Goal: Transaction & Acquisition: Obtain resource

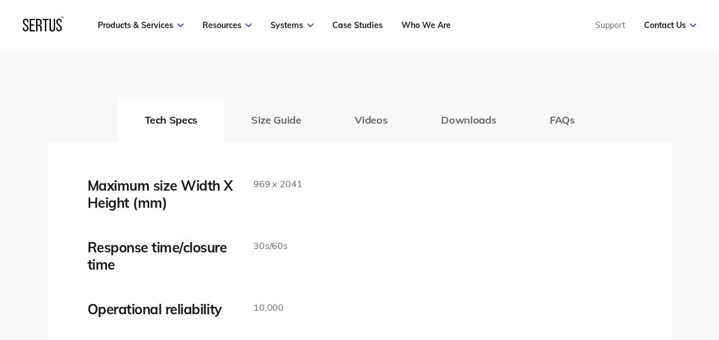
scroll to position [1873, 0]
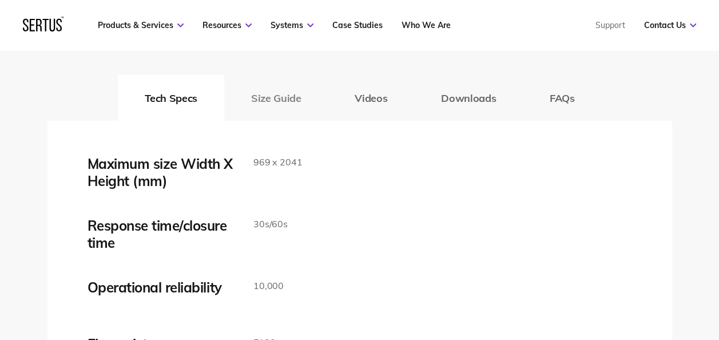
click at [284, 97] on button "Size Guide" at bounding box center [276, 98] width 104 height 46
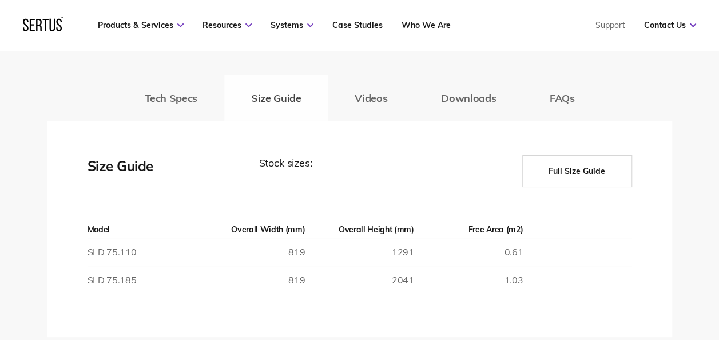
click at [284, 97] on div "Tech Specs Size Guide Videos Downloads FAQs" at bounding box center [359, 98] width 625 height 46
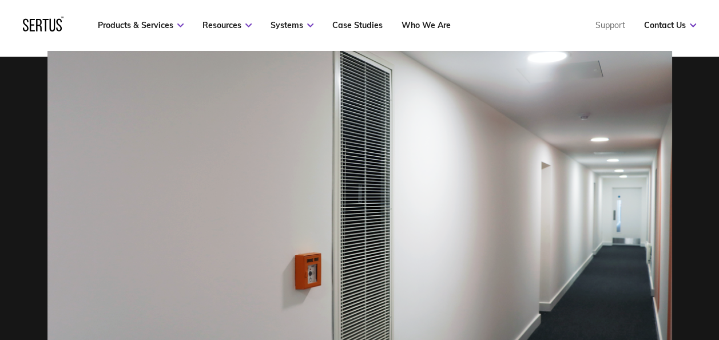
scroll to position [446, 0]
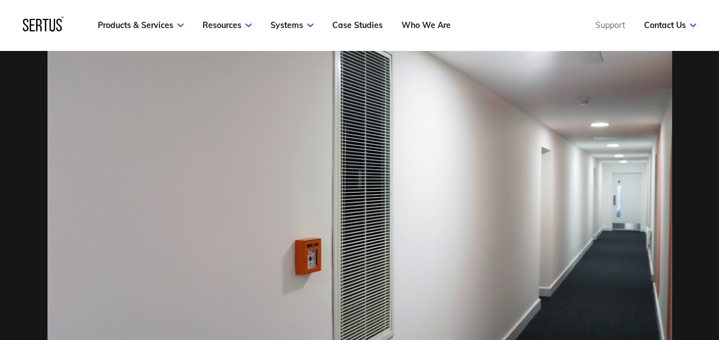
click at [158, 31] on nav "Products & Services Resources Systems Case Studies Who We Are Support Contact U…" at bounding box center [359, 25] width 673 height 50
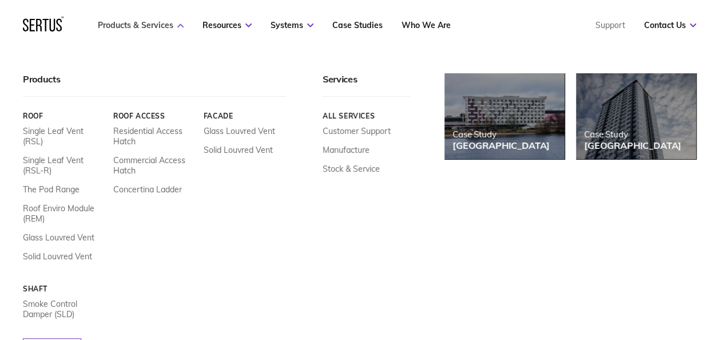
click at [157, 24] on link "Products & Services" at bounding box center [141, 25] width 86 height 10
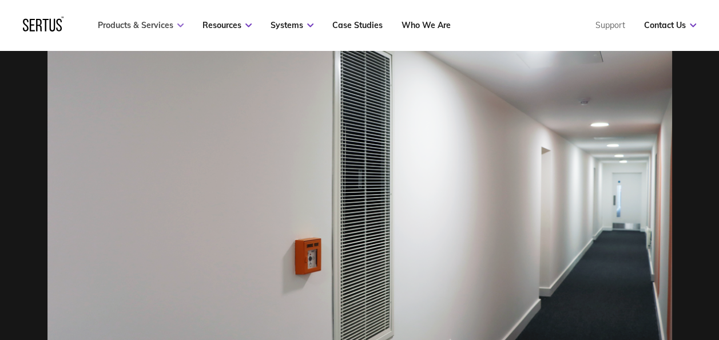
click at [157, 24] on link "Products & Services" at bounding box center [141, 25] width 86 height 10
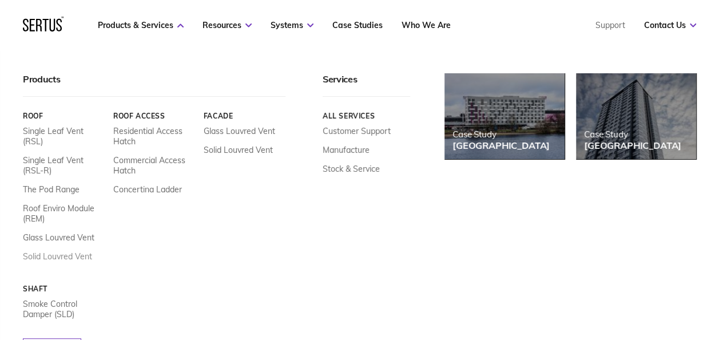
click at [54, 251] on link "Solid Louvred Vent" at bounding box center [57, 256] width 69 height 10
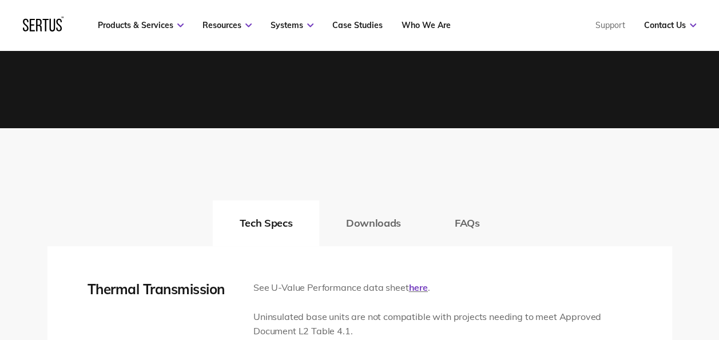
scroll to position [1615, 0]
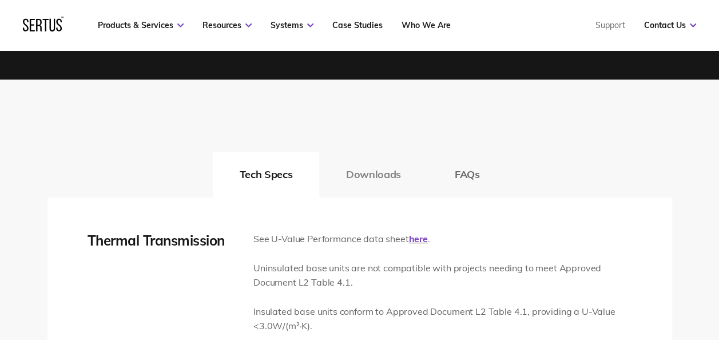
click at [370, 183] on button "Downloads" at bounding box center [373, 175] width 109 height 46
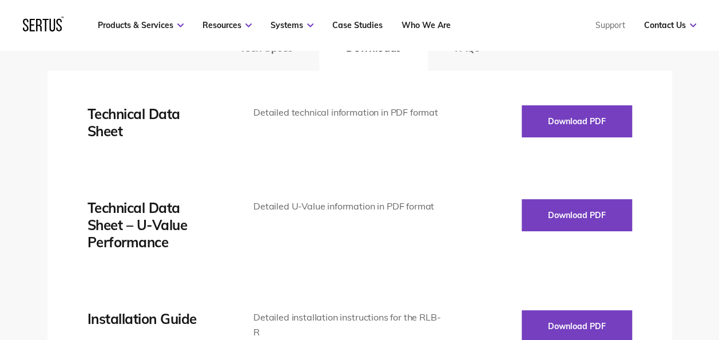
scroll to position [1747, 0]
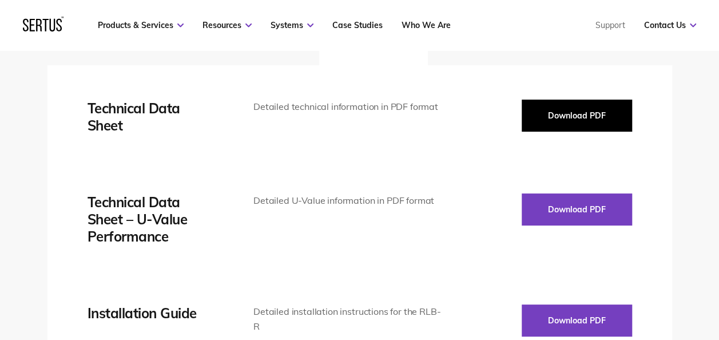
click at [530, 104] on button "Download PDF" at bounding box center [577, 116] width 110 height 32
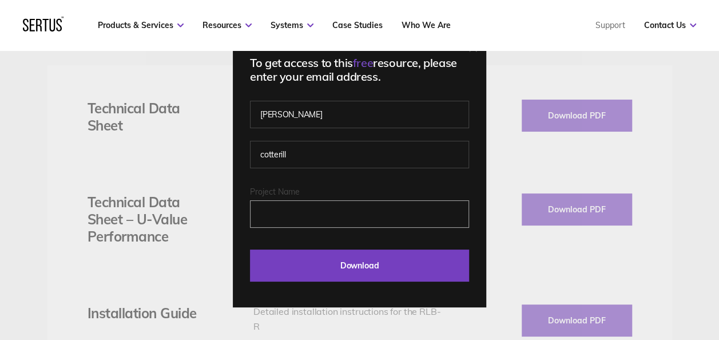
click at [308, 208] on input "Project Name" at bounding box center [359, 213] width 219 height 27
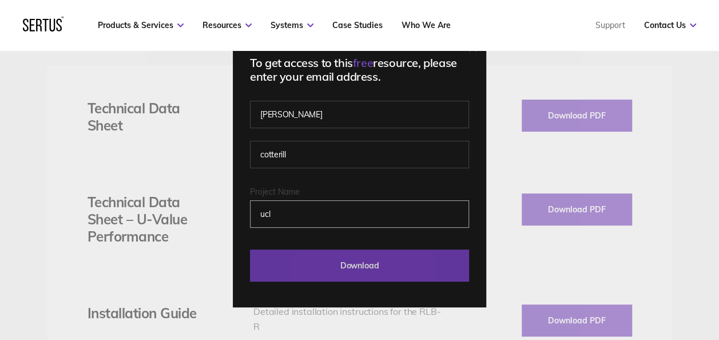
type input "ucl"
click at [327, 275] on input "Download" at bounding box center [359, 265] width 219 height 32
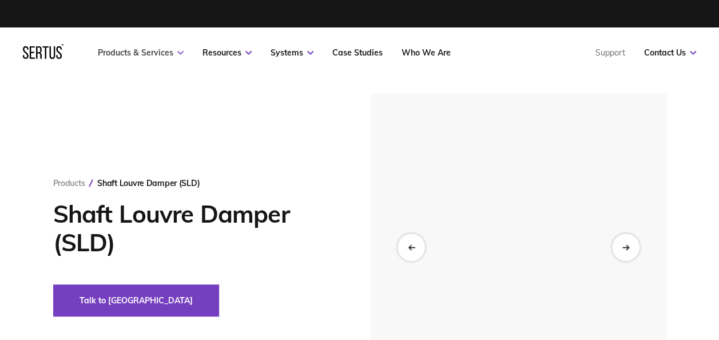
click at [164, 53] on link "Products & Services" at bounding box center [141, 52] width 86 height 10
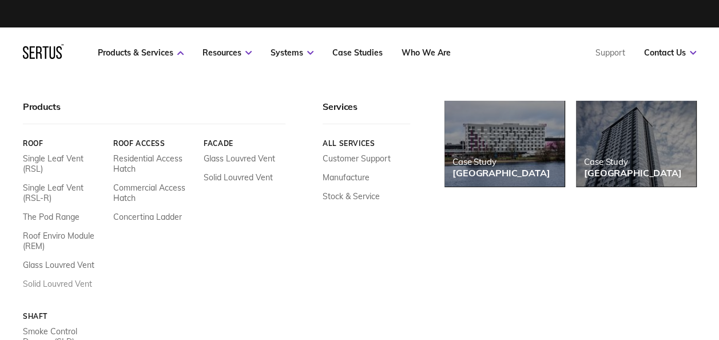
click at [66, 279] on link "Solid Louvred Vent" at bounding box center [57, 284] width 69 height 10
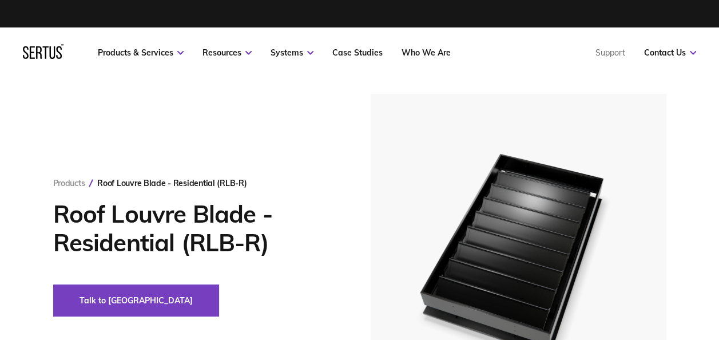
click at [712, 112] on div "Products Roof Louvre Blade - Residential (RLB-R) Roof Louvre Blade - Residentia…" at bounding box center [359, 247] width 719 height 306
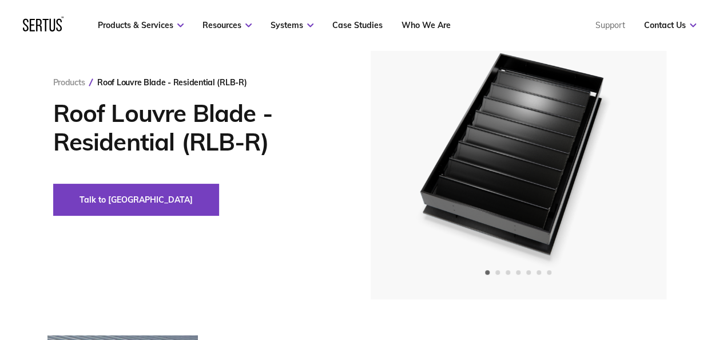
scroll to position [114, 0]
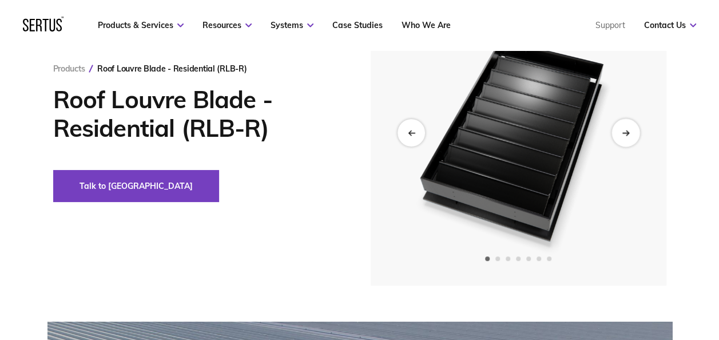
click at [629, 128] on div "Next slide" at bounding box center [626, 132] width 28 height 28
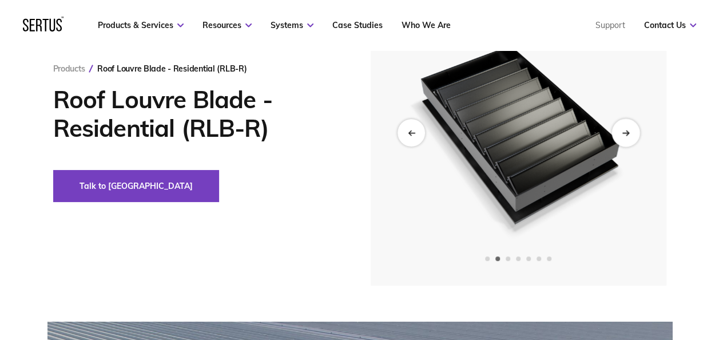
click at [629, 128] on div "Next slide" at bounding box center [626, 132] width 28 height 28
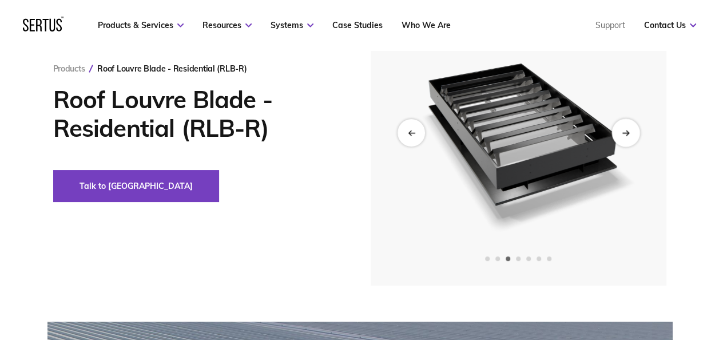
click at [629, 128] on div "Next slide" at bounding box center [626, 132] width 28 height 28
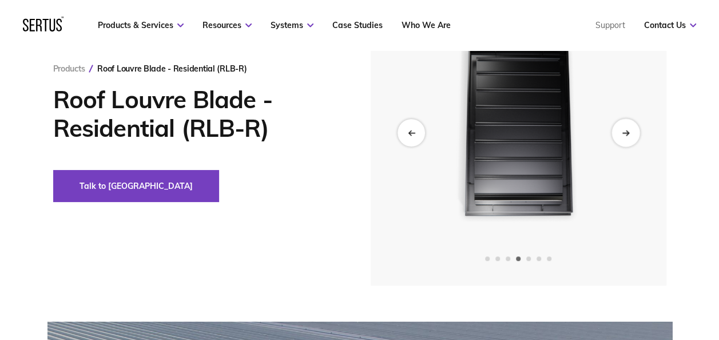
click at [629, 128] on div "Next slide" at bounding box center [626, 132] width 28 height 28
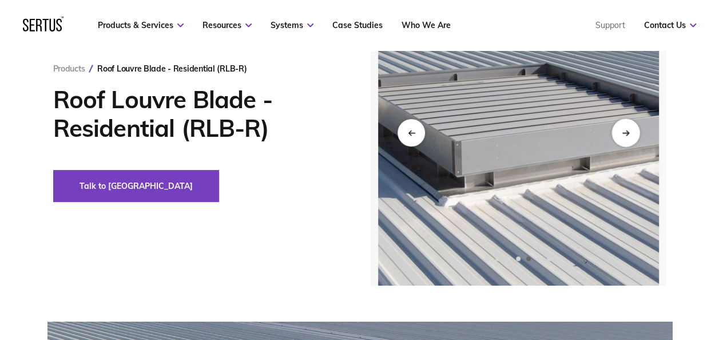
click at [629, 128] on div "Next slide" at bounding box center [626, 132] width 28 height 28
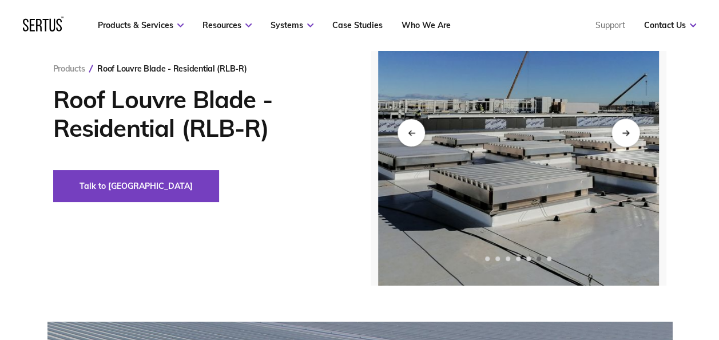
click at [629, 128] on div "Next slide" at bounding box center [626, 132] width 28 height 28
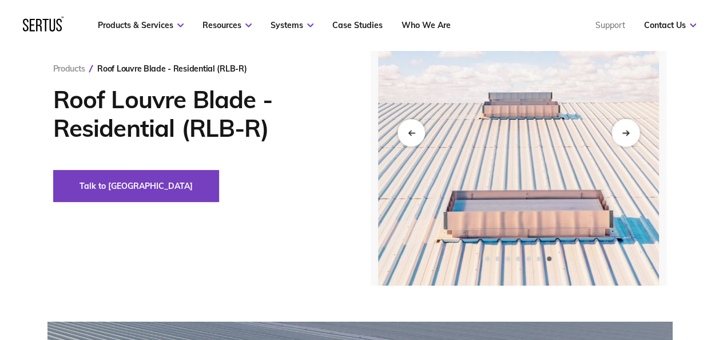
click at [629, 128] on div "Next slide" at bounding box center [626, 132] width 28 height 28
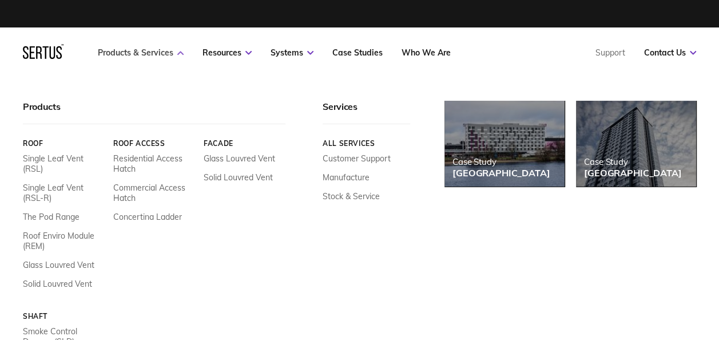
click at [166, 53] on link "Products & Services" at bounding box center [141, 52] width 86 height 10
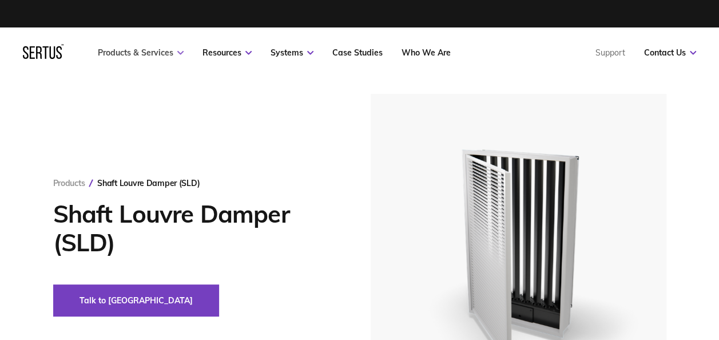
click at [166, 53] on link "Products & Services" at bounding box center [141, 52] width 86 height 10
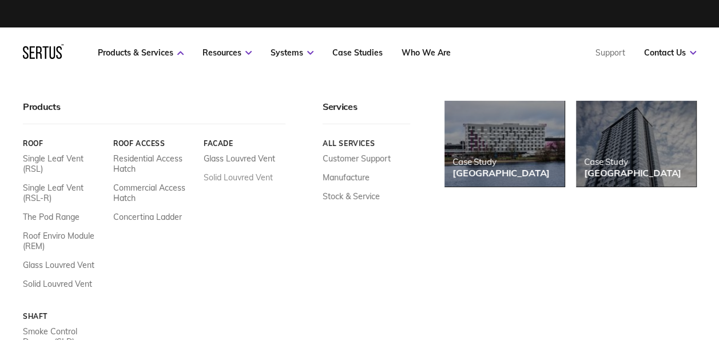
click at [231, 175] on link "Solid Louvred Vent" at bounding box center [238, 177] width 69 height 10
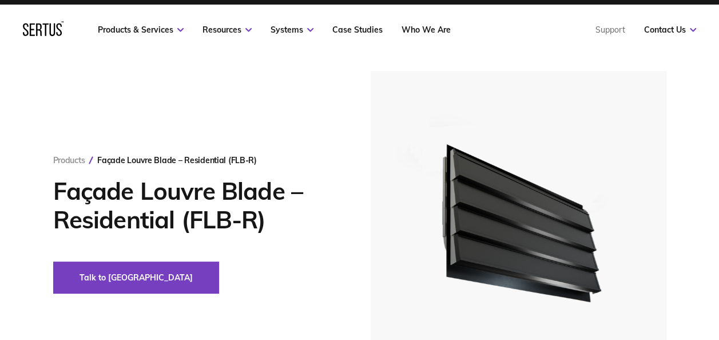
scroll to position [46, 0]
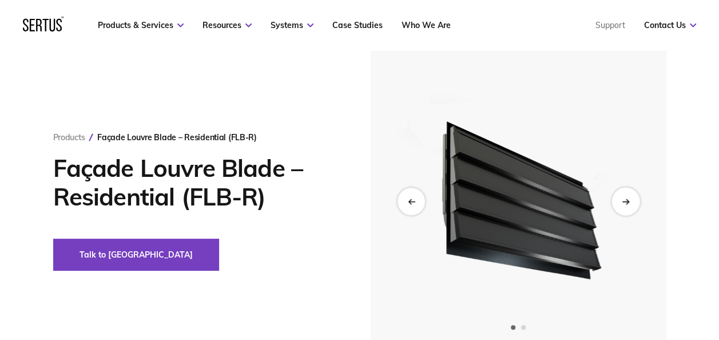
click at [628, 203] on icon "Next slide" at bounding box center [625, 201] width 7 height 6
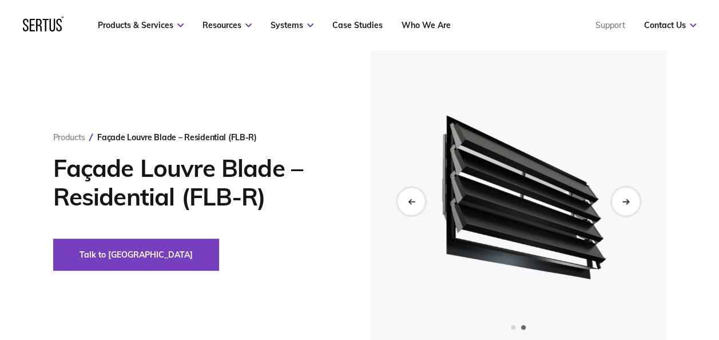
click at [628, 203] on icon "Next slide" at bounding box center [625, 201] width 7 height 6
click at [408, 198] on icon "Previous slide" at bounding box center [410, 201] width 7 height 6
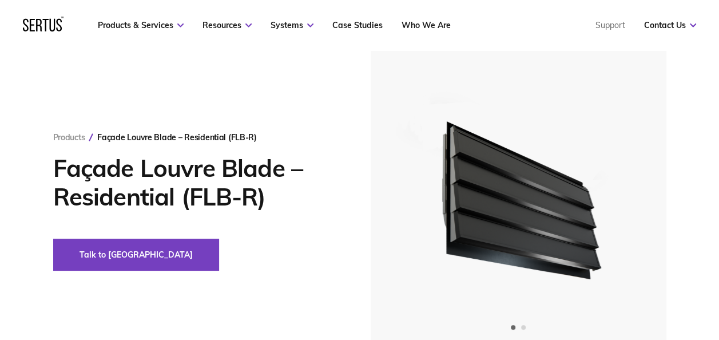
click at [701, 139] on div "Products Façade Louvre Blade – Residential (FLB-R) Façade Louvre Blade – Reside…" at bounding box center [359, 201] width 719 height 306
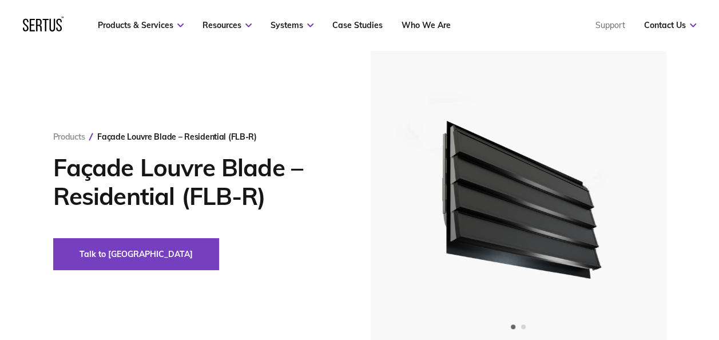
scroll to position [0, 0]
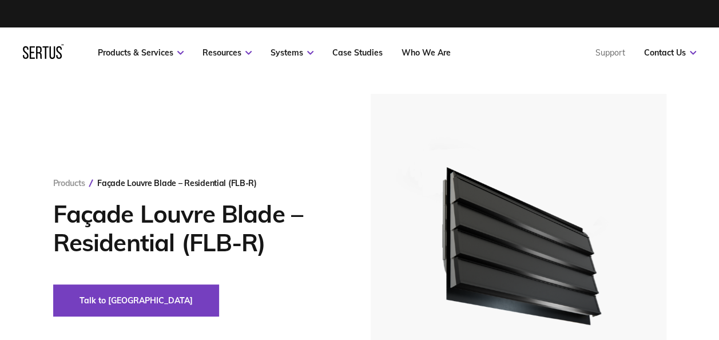
click at [698, 104] on div "Products Façade Louvre Blade – Residential (FLB-R) Façade Louvre Blade – Reside…" at bounding box center [359, 247] width 719 height 306
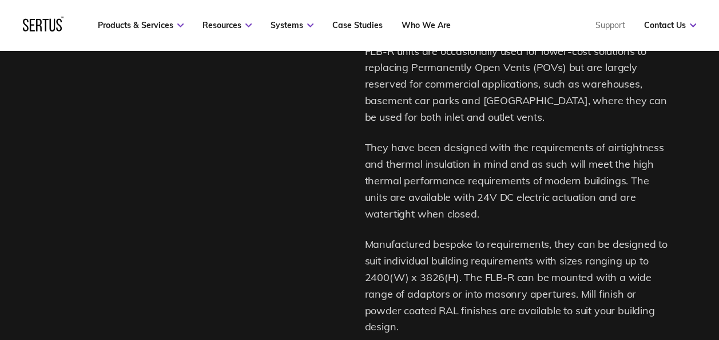
scroll to position [1007, 0]
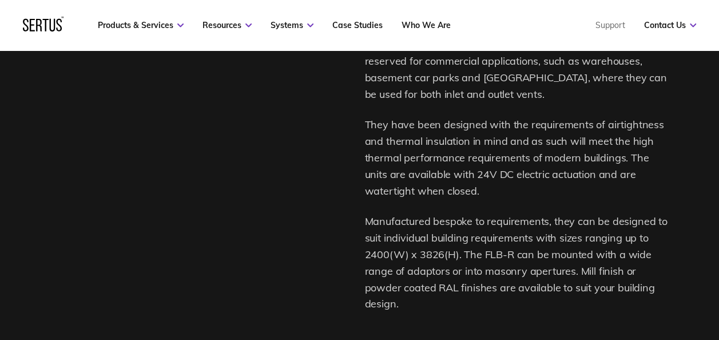
click at [563, 196] on p "They have been designed with the requirements of airtightness and thermal insul…" at bounding box center [518, 158] width 307 height 82
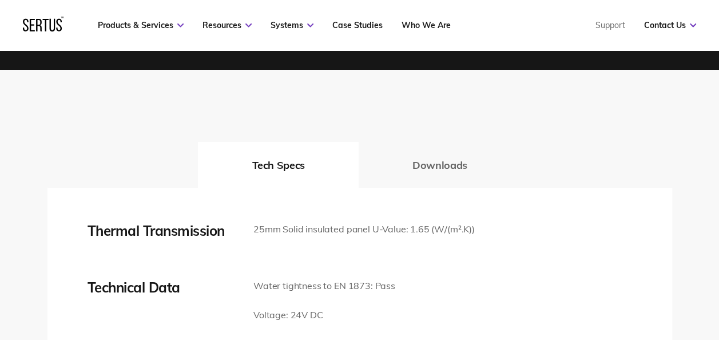
scroll to position [1510, 0]
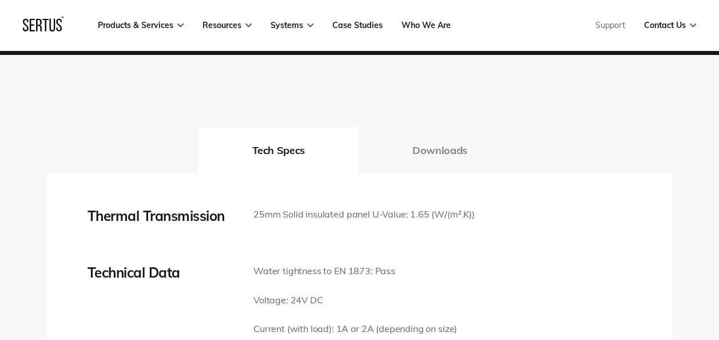
click at [436, 133] on button "Downloads" at bounding box center [440, 150] width 162 height 46
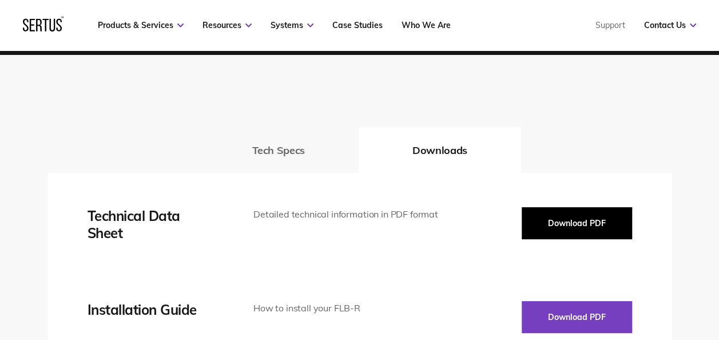
click at [561, 207] on button "Download PDF" at bounding box center [577, 223] width 110 height 32
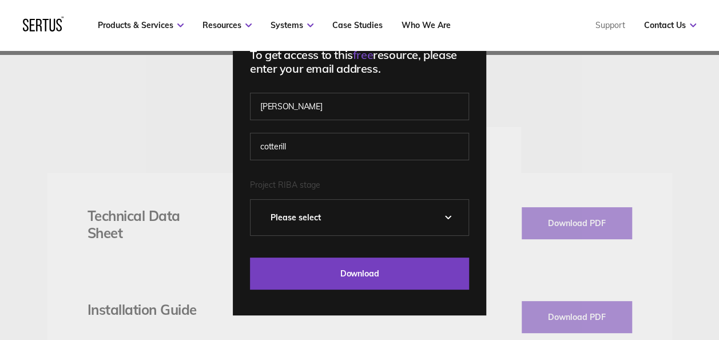
click at [350, 219] on select "Please Select 0 – Strategic Definition 1 - Preparation & Brief 2 - Concept Desi…" at bounding box center [360, 217] width 218 height 35
select select "0 – Strategic Definition"
click at [255, 200] on select "Please Select 0 – Strategic Definition 1 - Preparation & Brief 2 - Concept Desi…" at bounding box center [360, 217] width 218 height 35
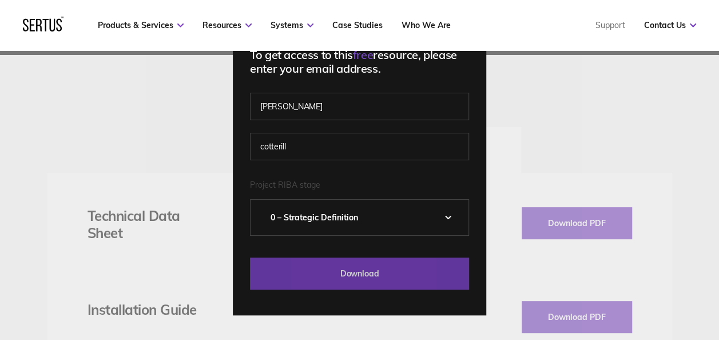
click at [331, 273] on input "Download" at bounding box center [359, 273] width 219 height 32
